Goal: Browse casually

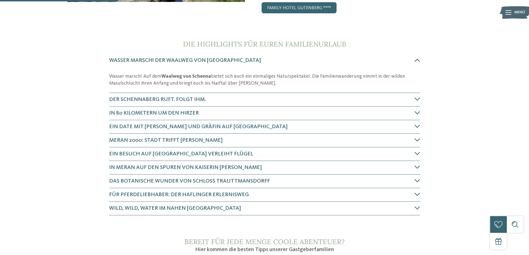
scroll to position [195, 0]
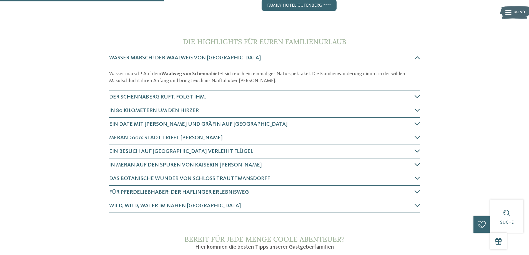
click at [417, 165] on icon at bounding box center [418, 165] width 6 height 6
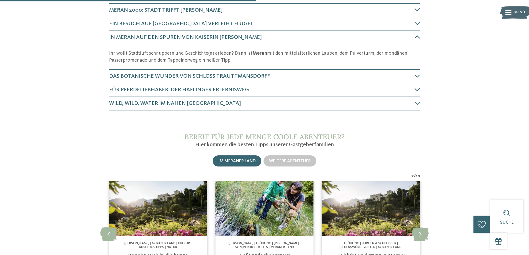
scroll to position [323, 0]
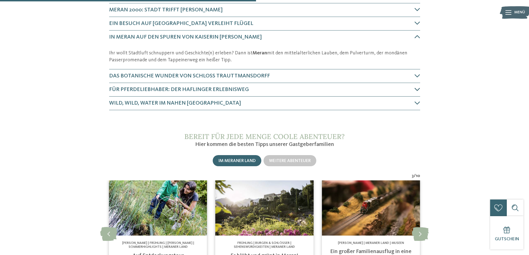
click at [419, 91] on icon at bounding box center [418, 90] width 6 height 6
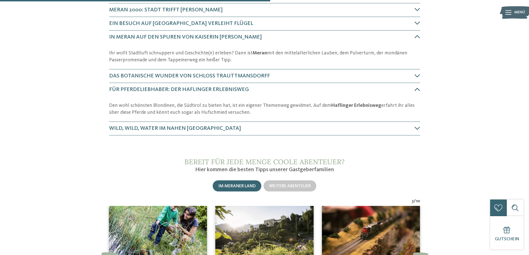
scroll to position [375, 0]
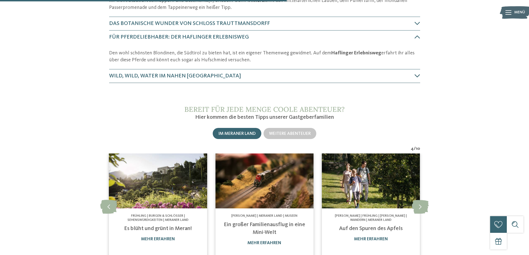
click at [418, 76] on icon at bounding box center [418, 76] width 6 height 6
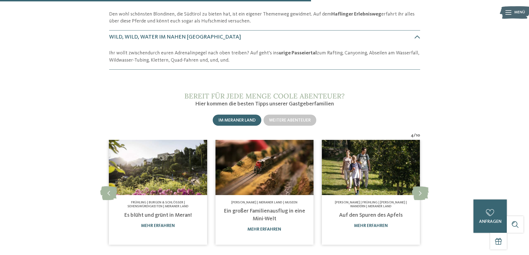
scroll to position [525, 0]
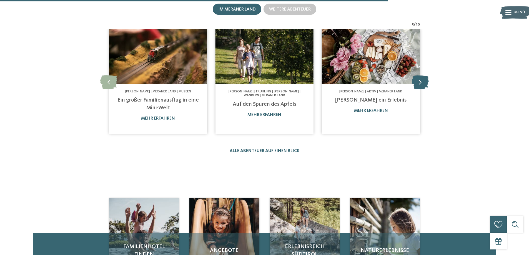
click at [419, 80] on icon at bounding box center [420, 82] width 17 height 14
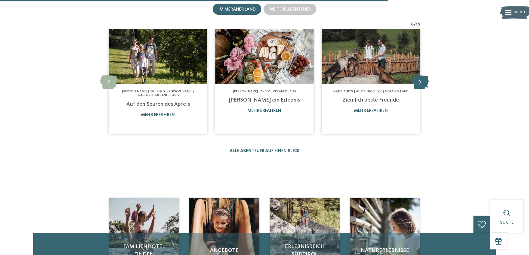
click at [419, 80] on icon at bounding box center [420, 82] width 17 height 14
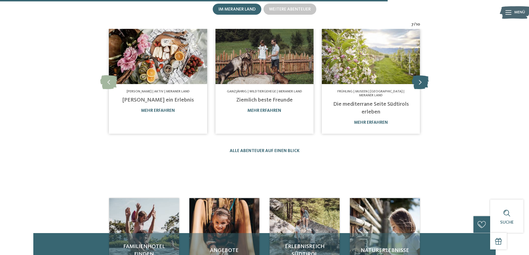
click at [419, 80] on icon at bounding box center [420, 82] width 17 height 14
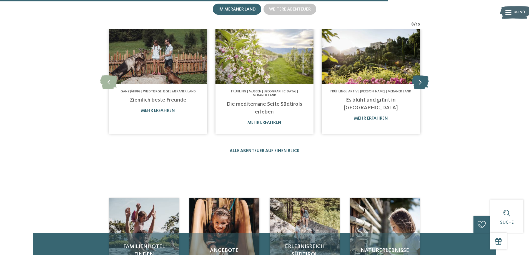
click at [419, 80] on icon at bounding box center [420, 82] width 17 height 14
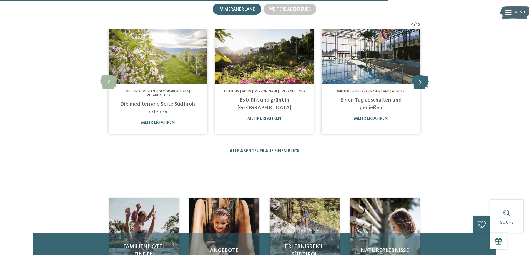
click at [419, 80] on icon at bounding box center [420, 82] width 17 height 14
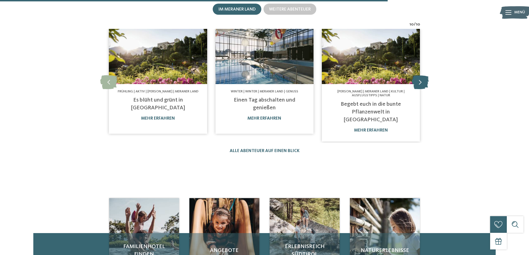
click at [419, 80] on icon at bounding box center [420, 82] width 17 height 14
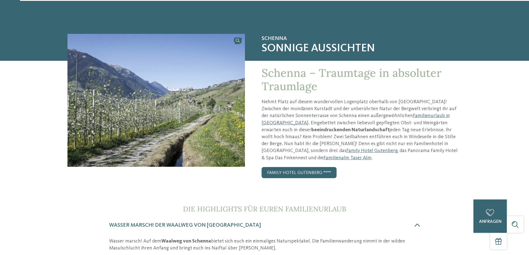
scroll to position [0, 0]
